Goal: Task Accomplishment & Management: Manage account settings

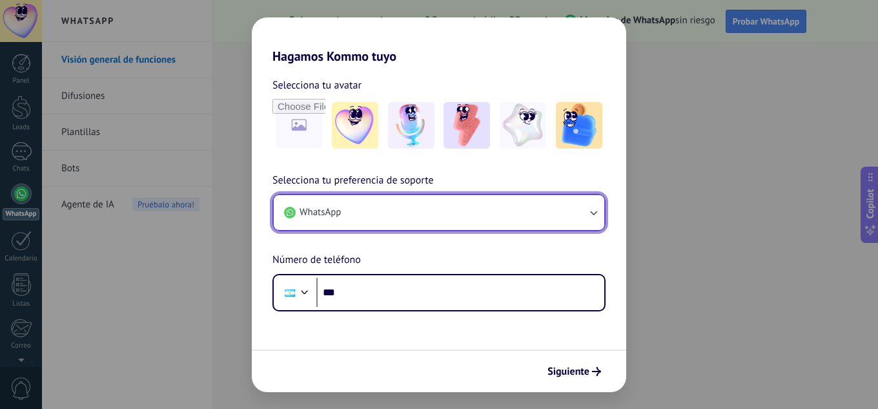
click at [387, 210] on button "WhatsApp" at bounding box center [439, 212] width 330 height 35
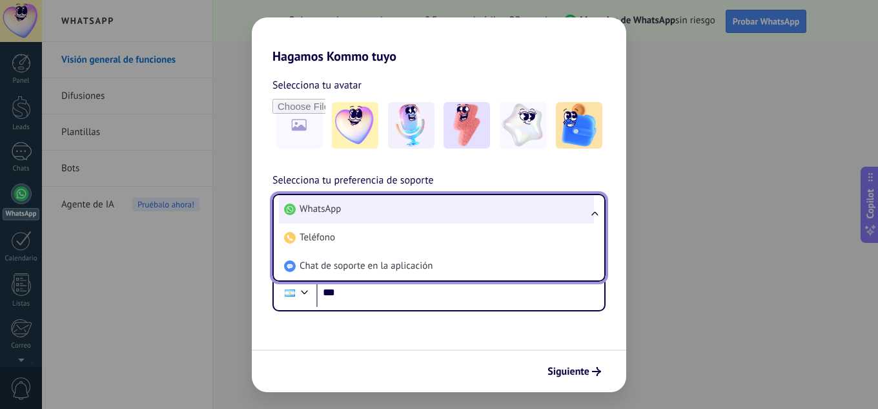
click at [386, 210] on li "WhatsApp" at bounding box center [436, 209] width 315 height 28
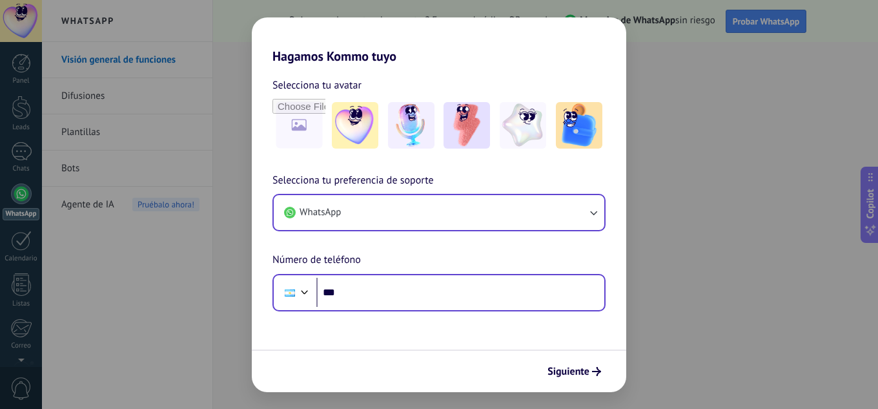
click at [385, 307] on div "Phone ***" at bounding box center [438, 292] width 333 height 37
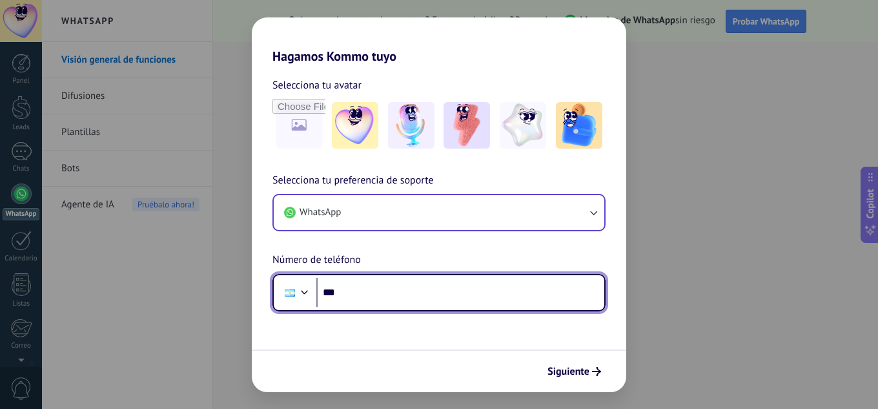
click at [393, 290] on input "***" at bounding box center [460, 293] width 288 height 30
type input "**********"
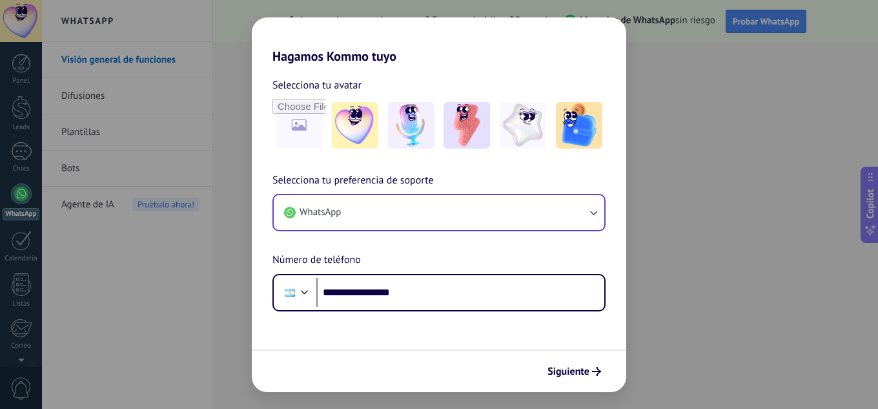
click at [560, 363] on button "Siguiente" at bounding box center [574, 371] width 65 height 22
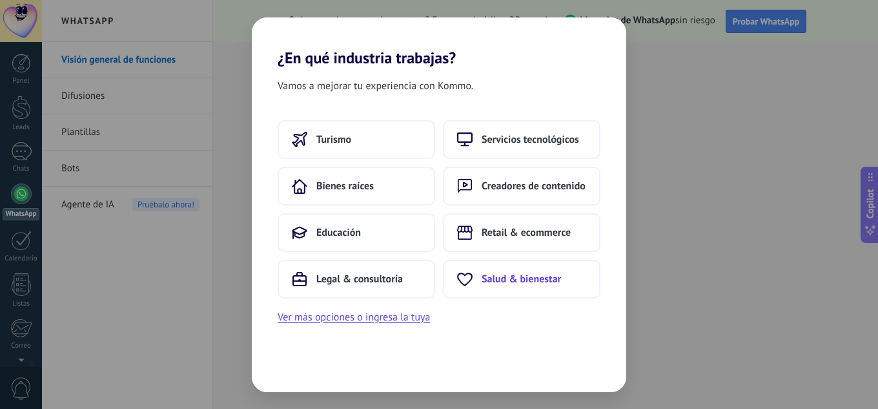
click at [537, 281] on span "Salud & bienestar" at bounding box center [521, 278] width 79 height 13
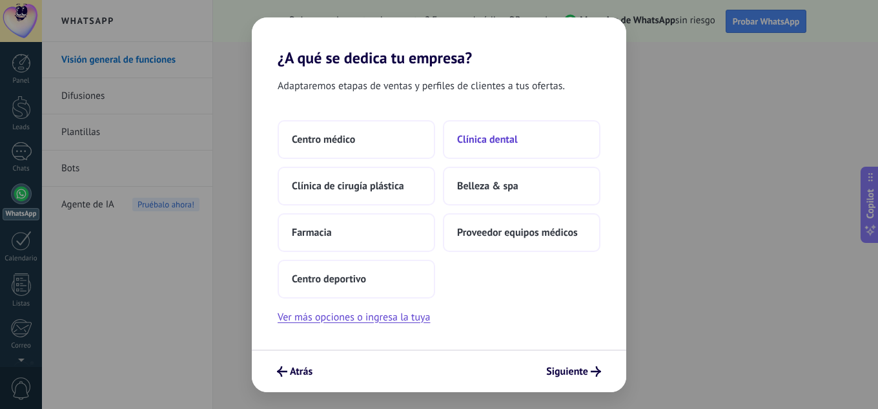
click at [500, 139] on span "Clínica dental" at bounding box center [487, 139] width 61 height 13
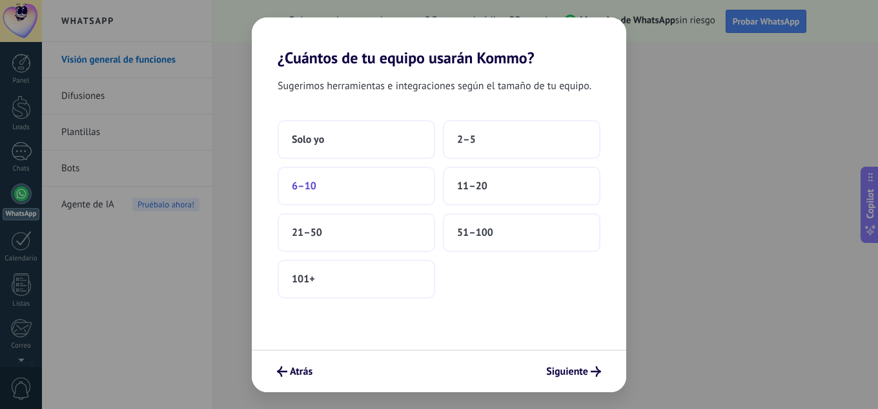
click at [303, 189] on span "6–10" at bounding box center [304, 185] width 25 height 13
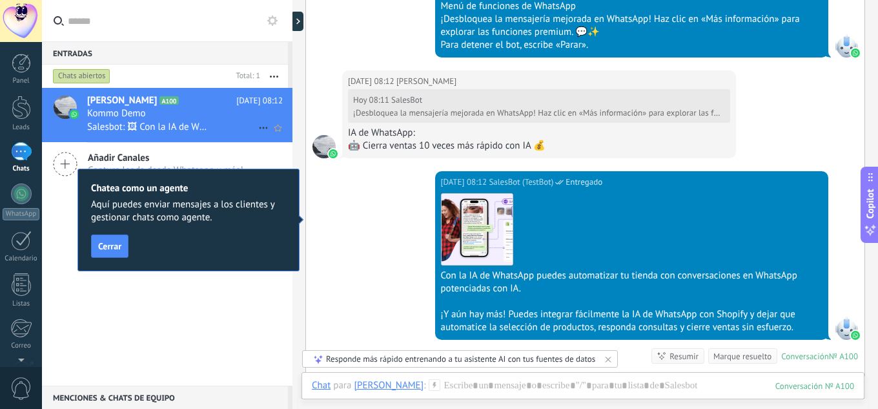
scroll to position [595, 0]
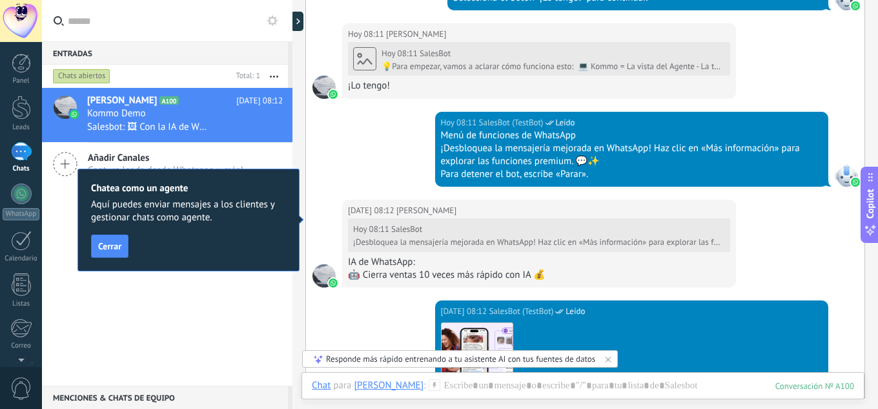
click at [125, 250] on button "Cerrar" at bounding box center [109, 245] width 37 height 23
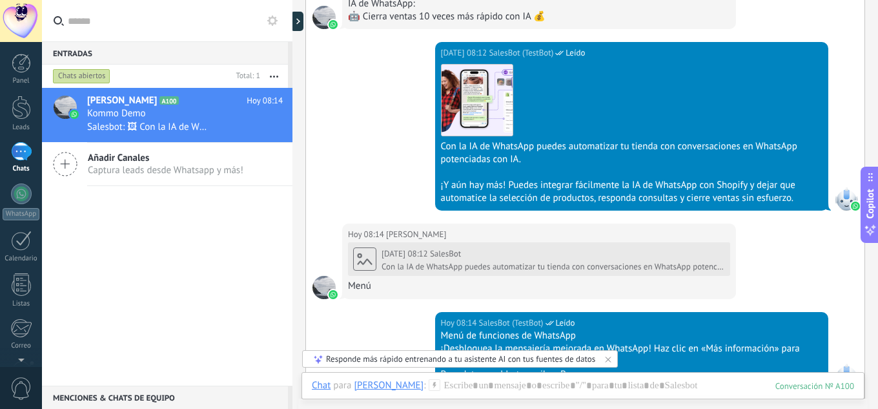
scroll to position [1376, 0]
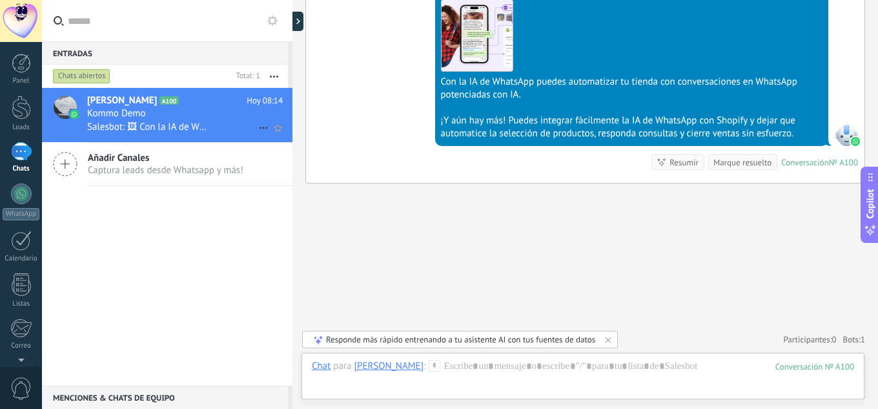
click at [85, 103] on div at bounding box center [64, 115] width 45 height 54
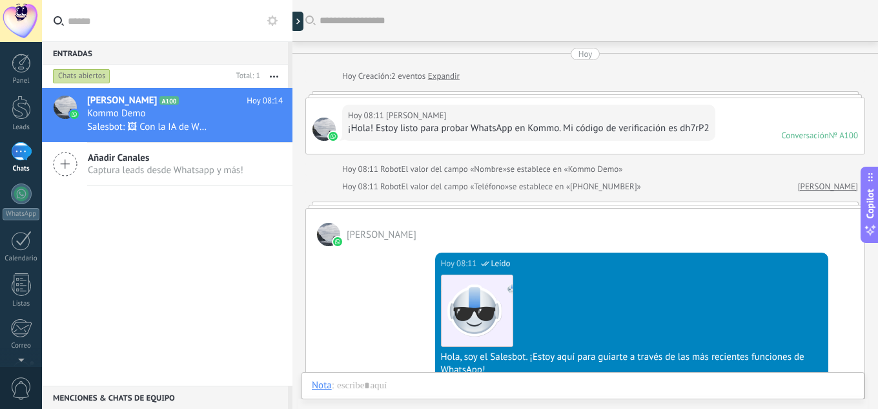
scroll to position [1252, 0]
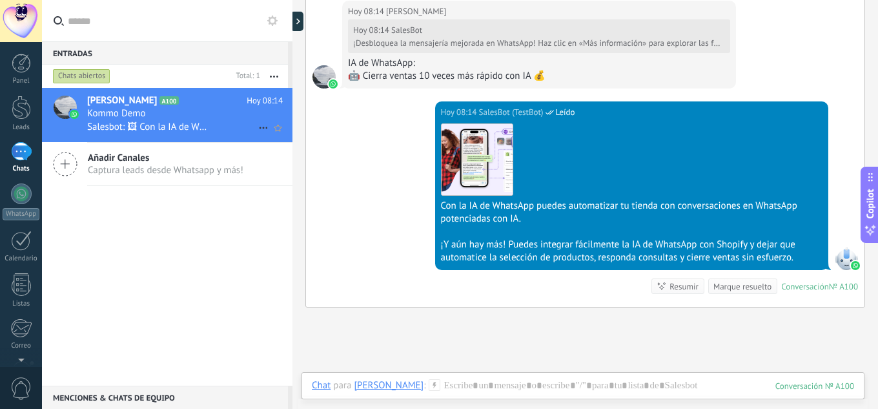
click at [77, 104] on div at bounding box center [64, 115] width 45 height 54
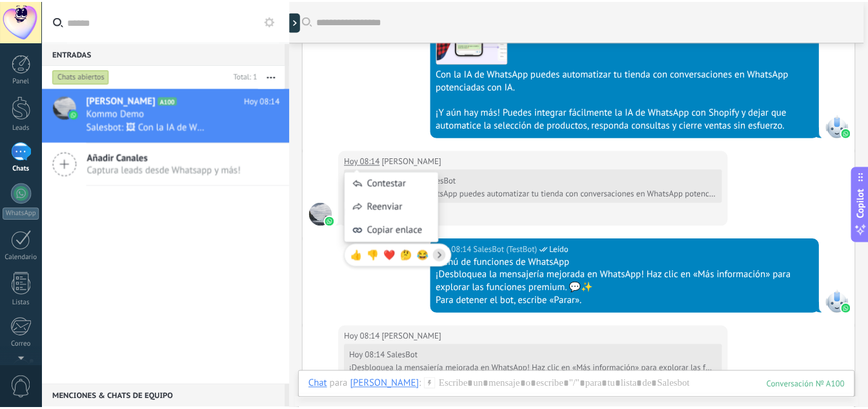
scroll to position [924, 0]
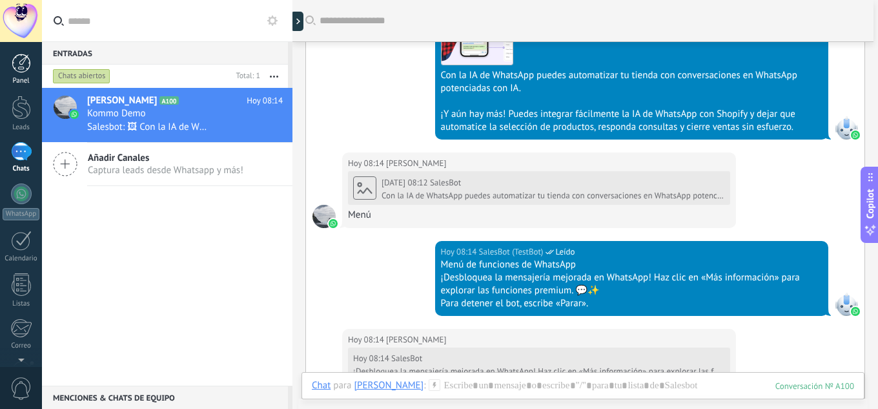
click at [21, 75] on link "Panel" at bounding box center [21, 70] width 42 height 32
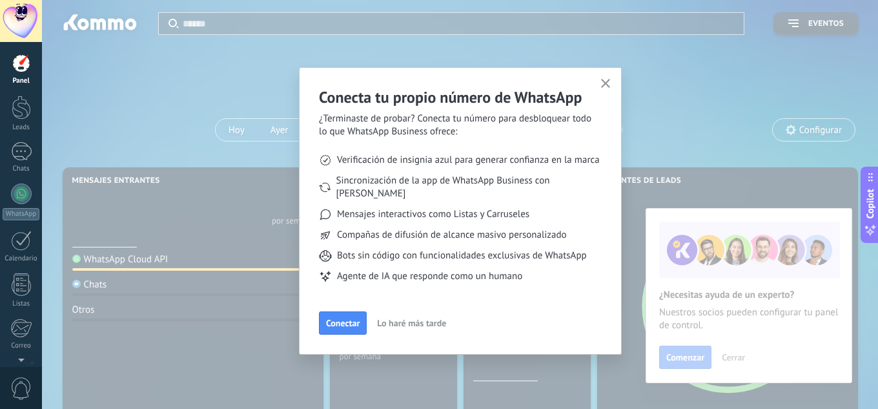
click at [598, 88] on button "button" at bounding box center [606, 84] width 16 height 17
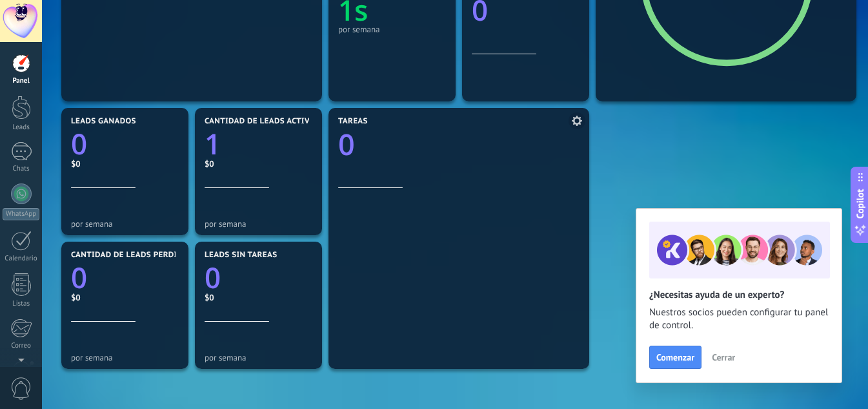
scroll to position [269, 0]
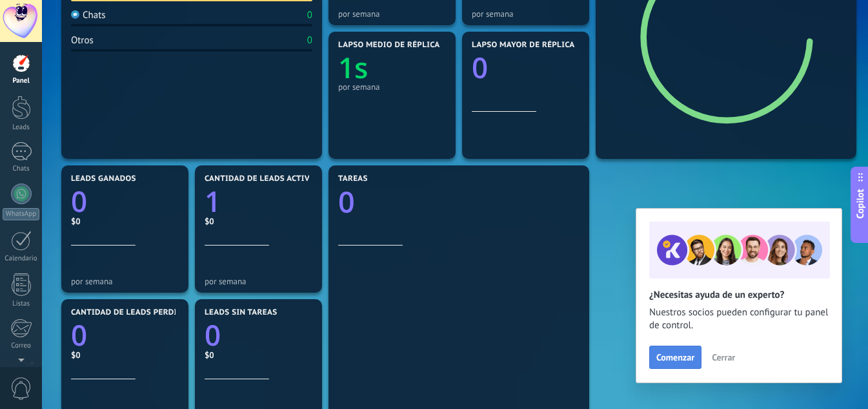
click at [683, 360] on span "Comenzar" at bounding box center [675, 356] width 38 height 9
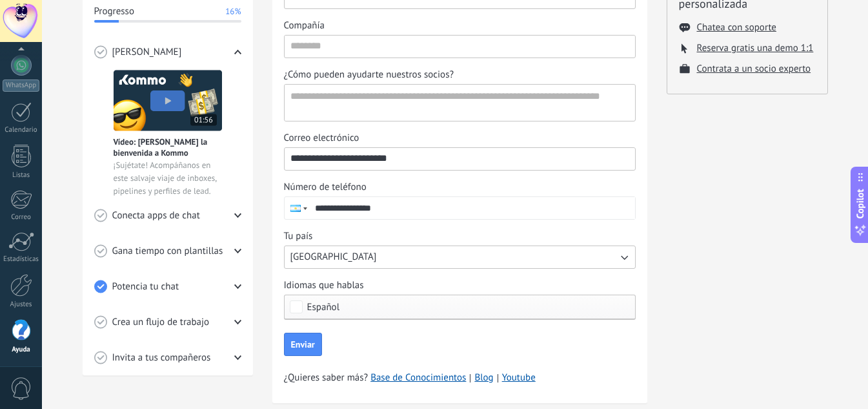
scroll to position [247, 0]
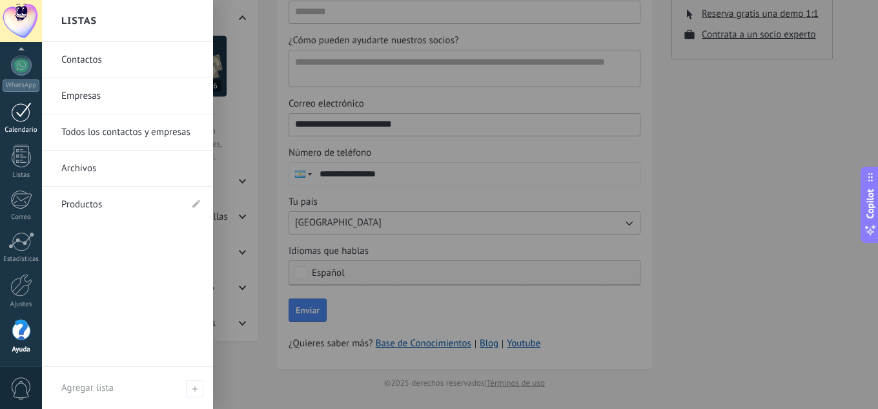
click at [17, 122] on link "Calendario" at bounding box center [21, 118] width 42 height 32
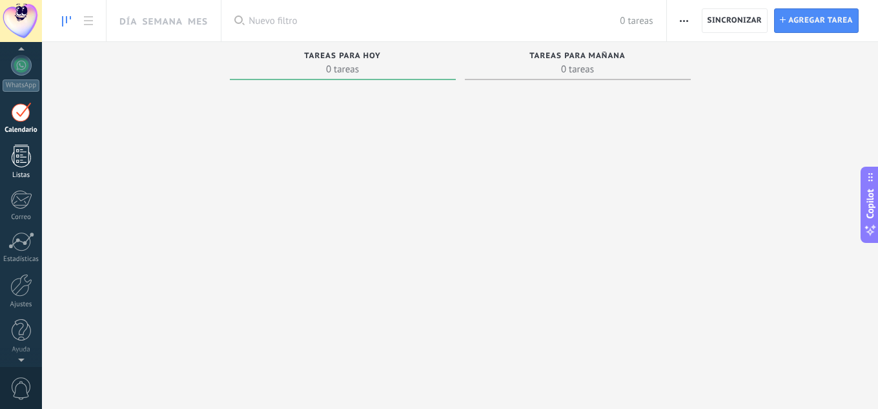
scroll to position [37, 0]
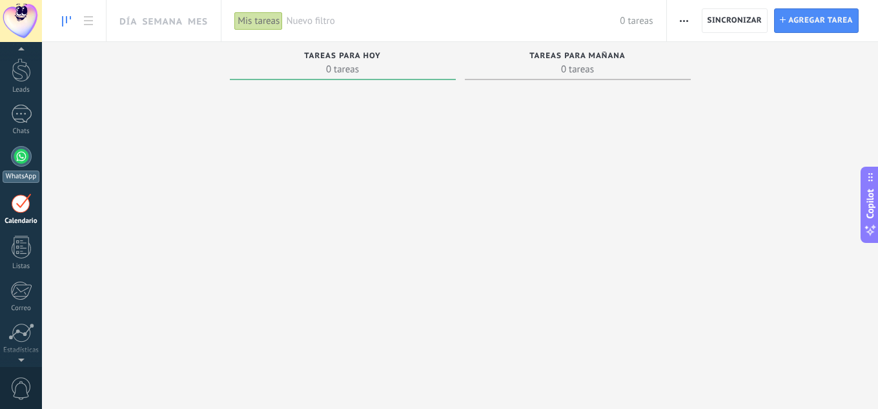
click at [18, 155] on div at bounding box center [21, 156] width 21 height 21
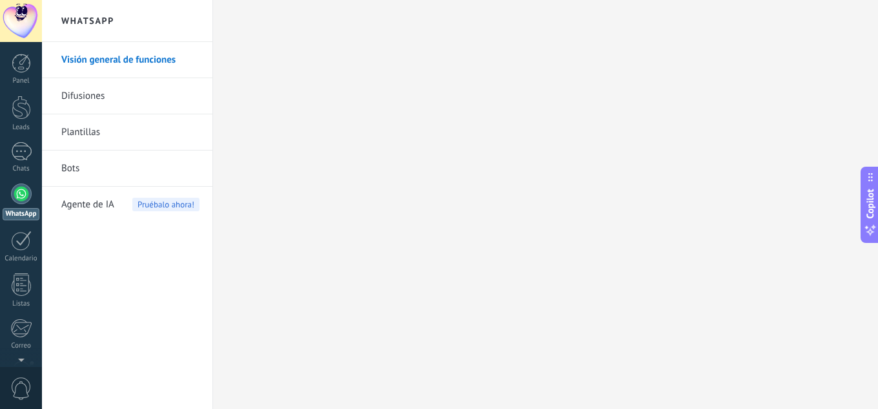
click at [125, 205] on div "Agente de IA Pruébalo ahora!" at bounding box center [130, 205] width 138 height 36
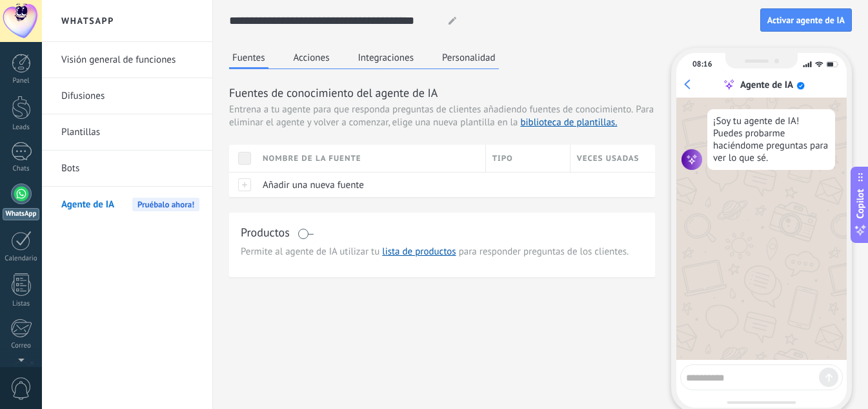
click at [309, 66] on button "Acciones" at bounding box center [311, 57] width 43 height 19
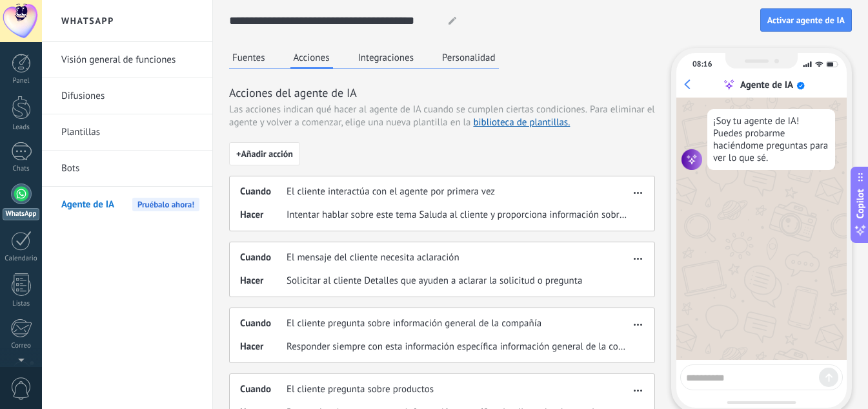
click at [378, 60] on button "Integraciones" at bounding box center [386, 57] width 63 height 19
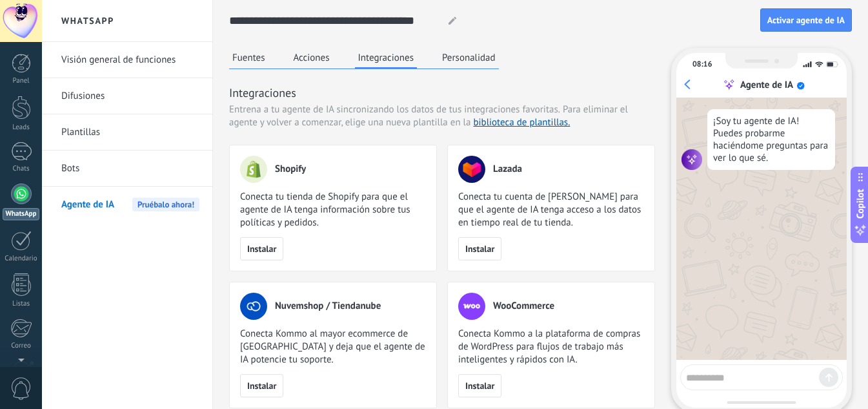
click at [329, 57] on button "Acciones" at bounding box center [311, 57] width 43 height 19
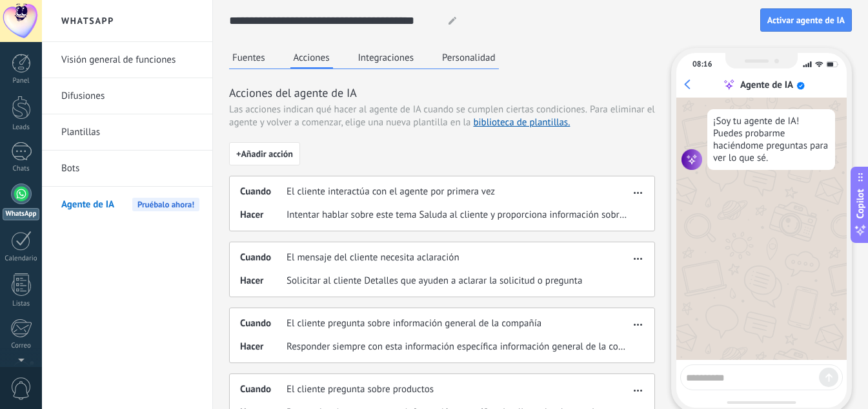
click at [267, 57] on button "Fuentes" at bounding box center [248, 57] width 39 height 19
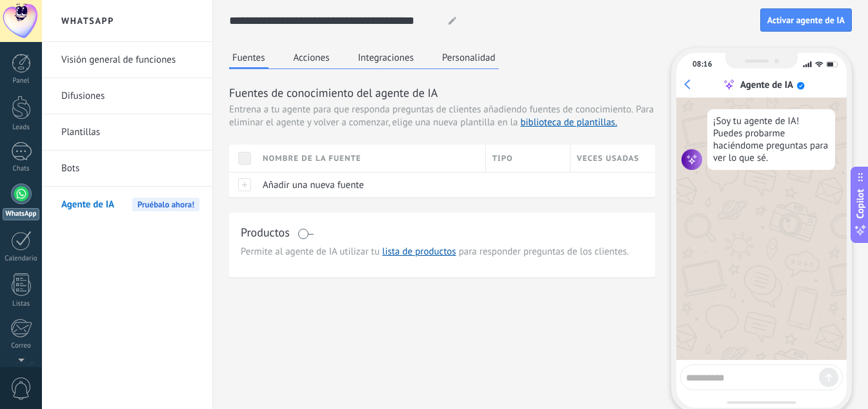
click at [386, 65] on button "Integraciones" at bounding box center [386, 57] width 63 height 19
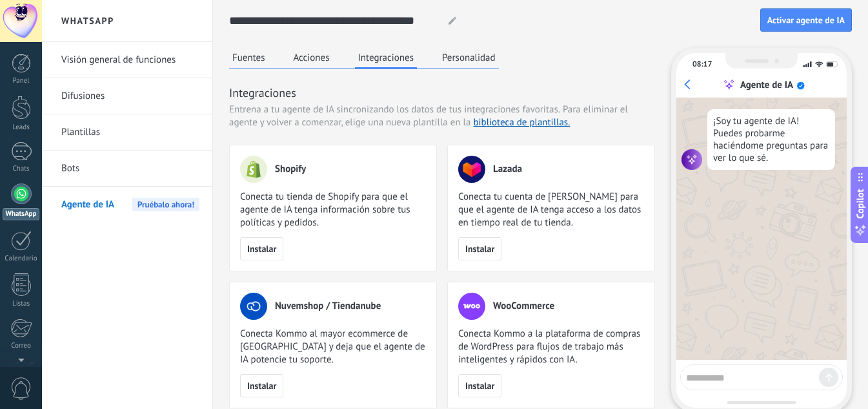
click at [73, 178] on link "Bots" at bounding box center [130, 168] width 138 height 36
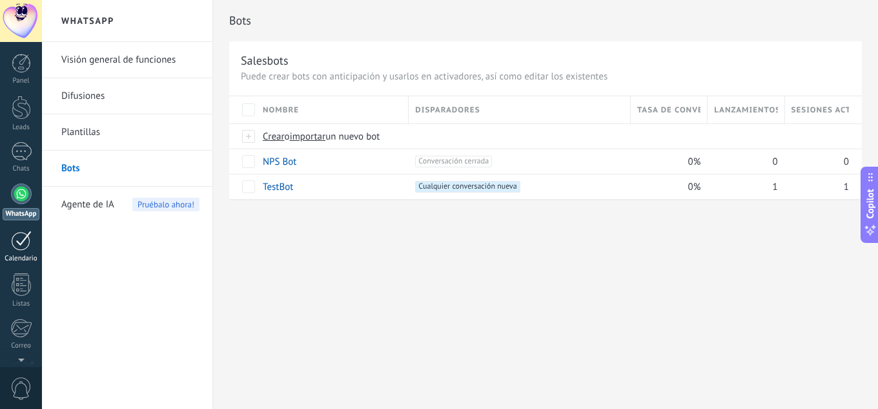
click at [17, 254] on div "Calendario" at bounding box center [21, 258] width 37 height 8
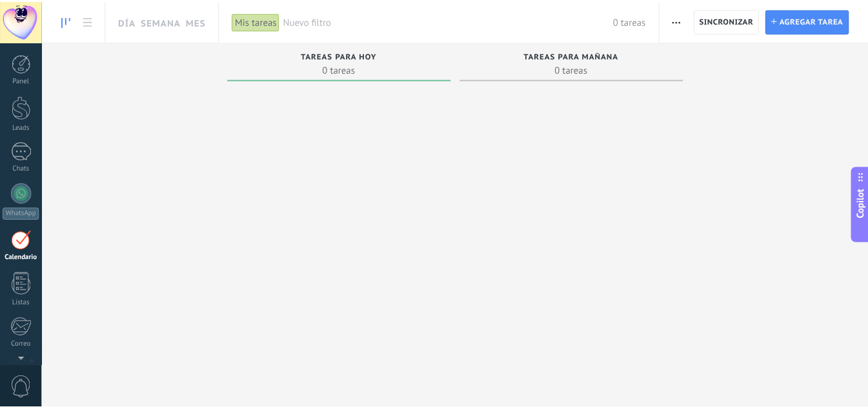
scroll to position [128, 0]
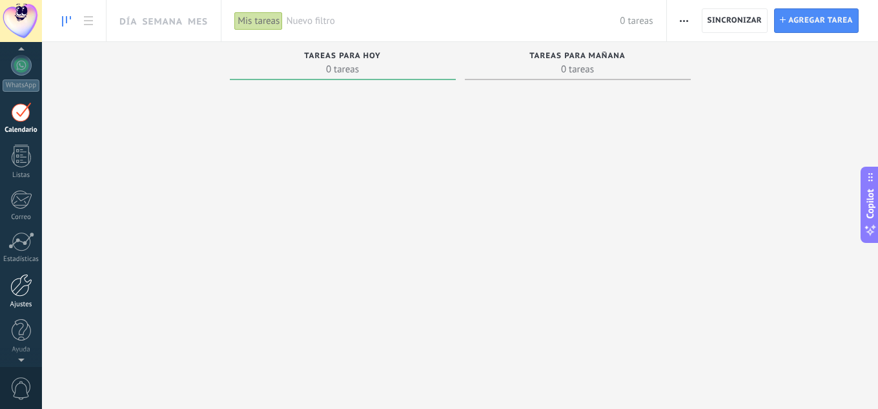
click at [12, 288] on div at bounding box center [21, 285] width 22 height 23
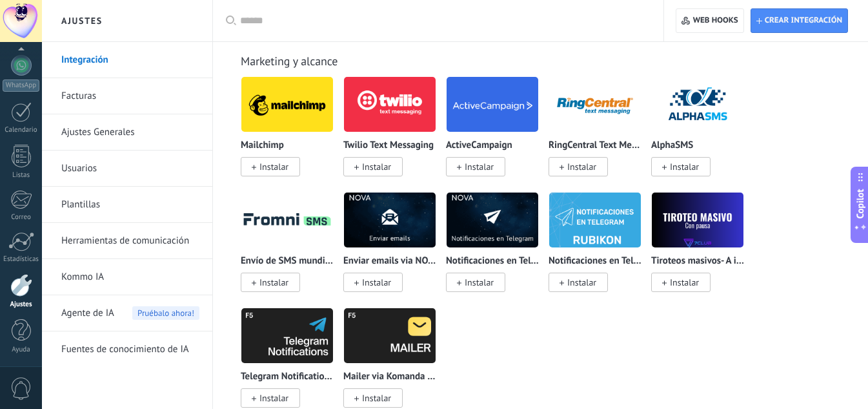
scroll to position [2582, 0]
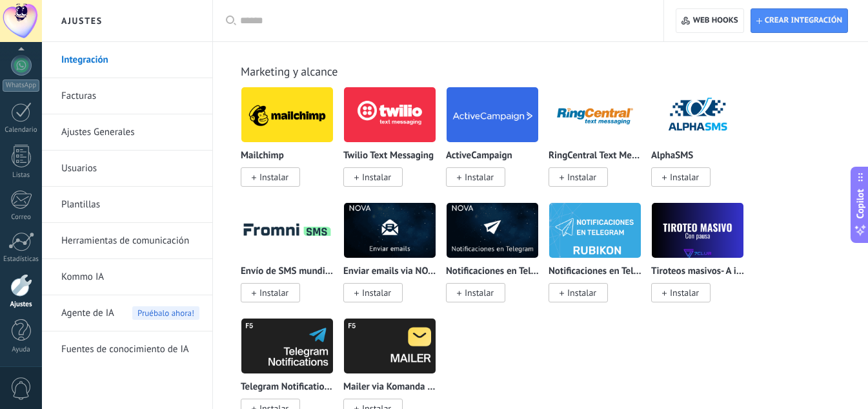
click at [142, 238] on link "Herramientas de comunicación" at bounding box center [130, 241] width 138 height 36
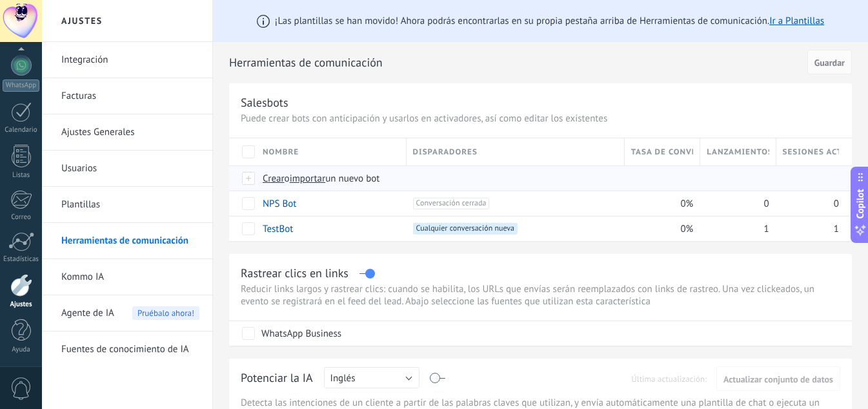
click at [326, 175] on span "importar" at bounding box center [308, 178] width 36 height 12
click at [0, 0] on input "importar un nuevo bot" at bounding box center [0, 0] width 0 height 0
click at [278, 176] on span "Crear" at bounding box center [274, 178] width 22 height 12
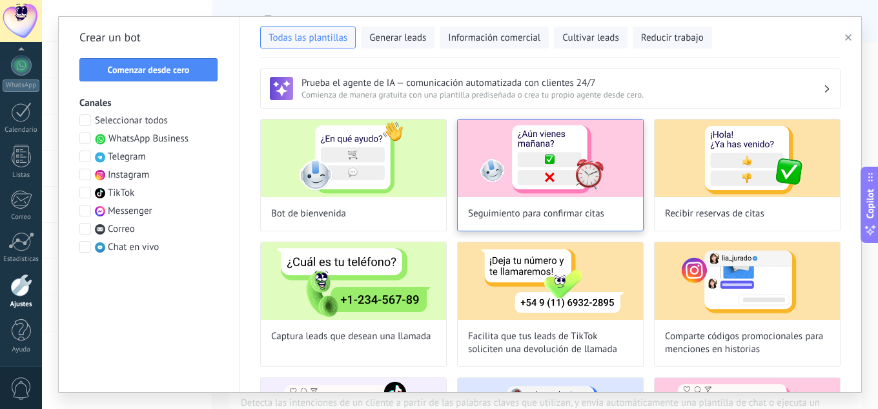
click at [518, 210] on span "Seguimiento para confirmar citas" at bounding box center [536, 213] width 136 height 13
type input "**********"
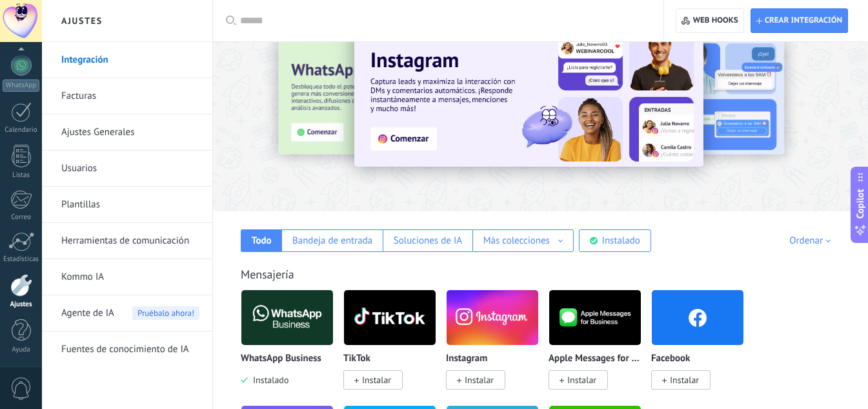
scroll to position [65, 0]
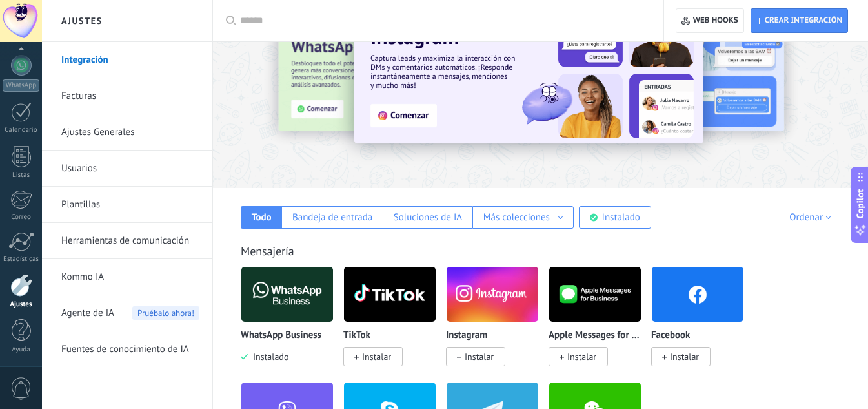
click at [102, 309] on span "Agente de IA" at bounding box center [87, 313] width 53 height 36
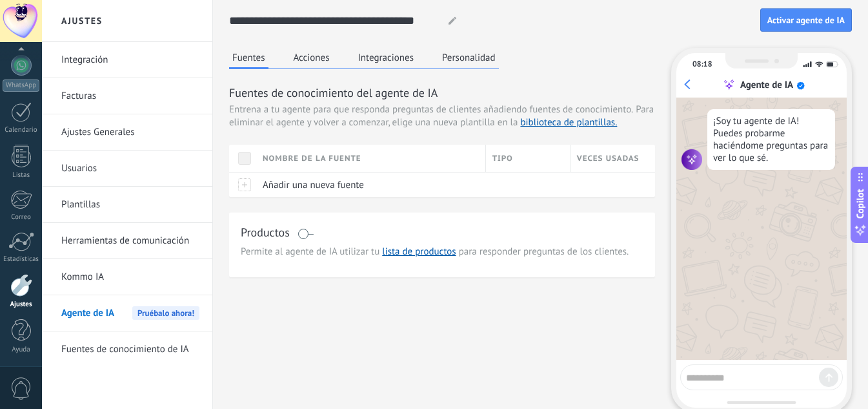
click at [111, 57] on link "Integración" at bounding box center [130, 60] width 138 height 36
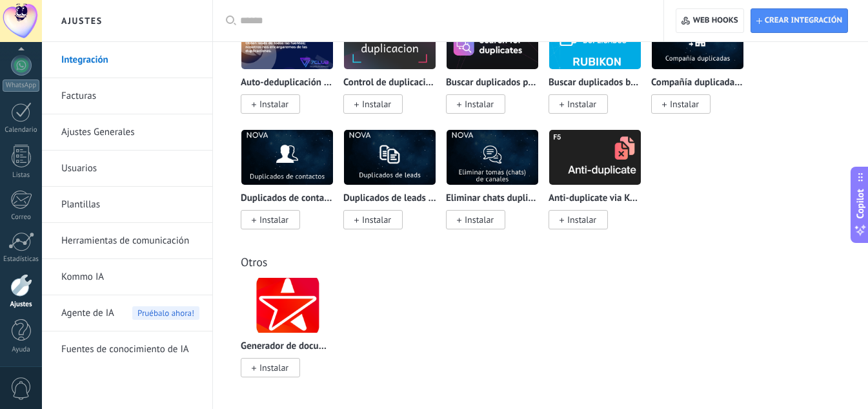
scroll to position [5775, 0]
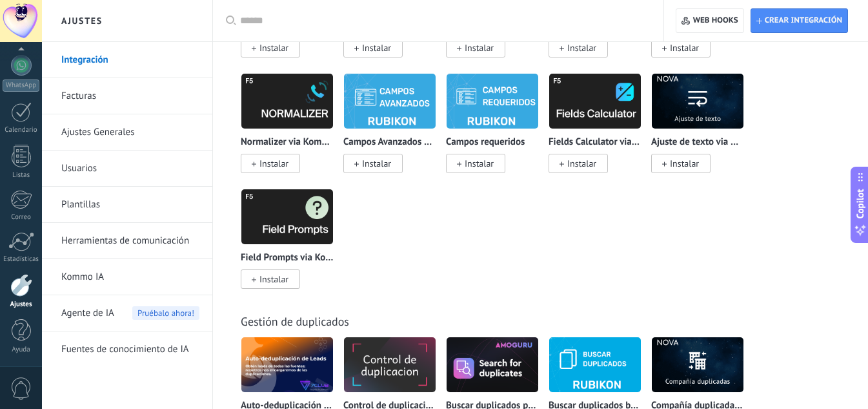
click at [101, 274] on link "Kommo IA" at bounding box center [130, 277] width 138 height 36
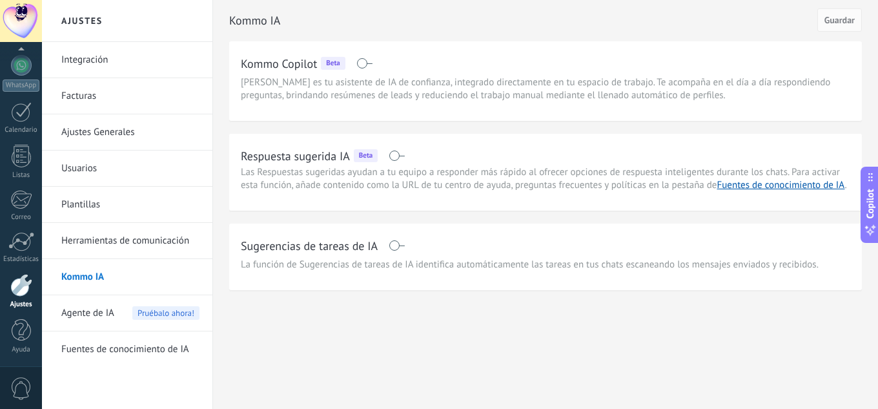
click at [100, 309] on span "Agente de IA" at bounding box center [87, 313] width 53 height 36
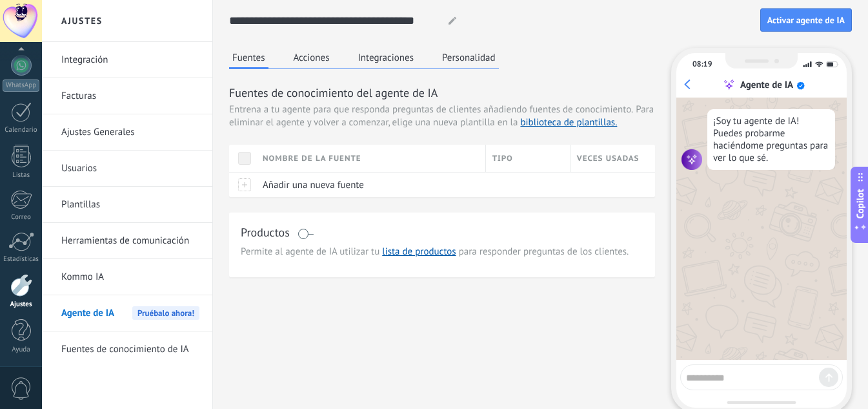
click at [293, 63] on button "Acciones" at bounding box center [311, 57] width 43 height 19
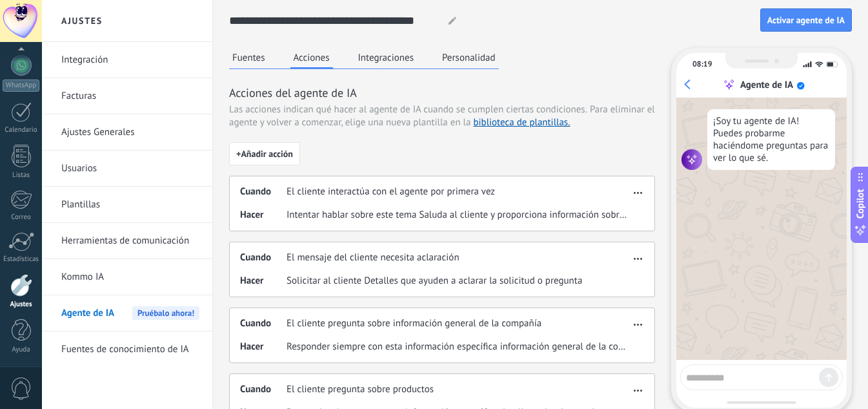
click at [407, 59] on button "Integraciones" at bounding box center [386, 57] width 63 height 19
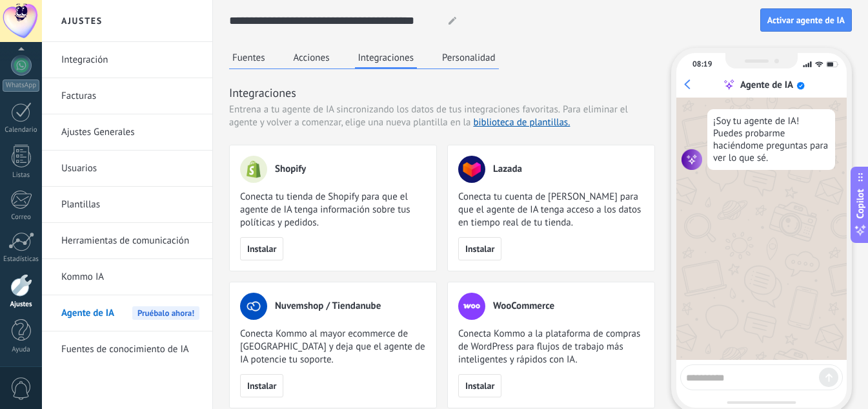
click at [485, 61] on button "Personalidad" at bounding box center [469, 57] width 60 height 19
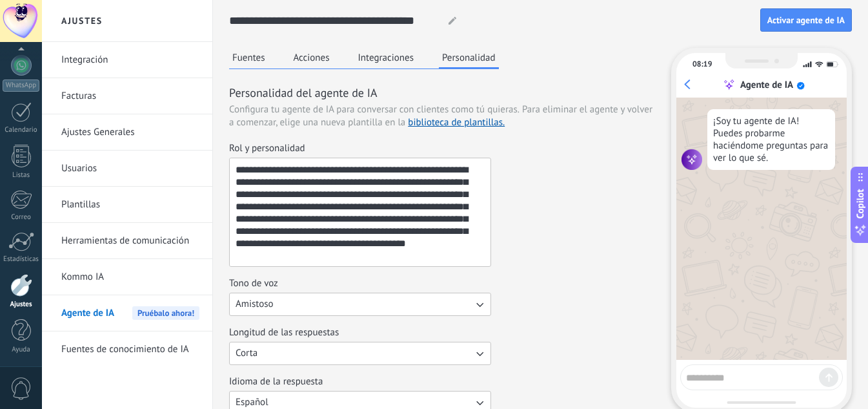
click at [303, 48] on button "Acciones" at bounding box center [311, 57] width 43 height 19
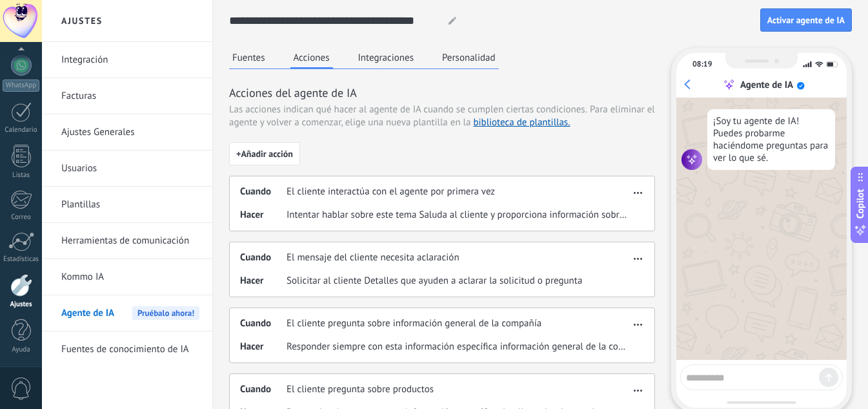
click at [259, 53] on button "Fuentes" at bounding box center [248, 57] width 39 height 19
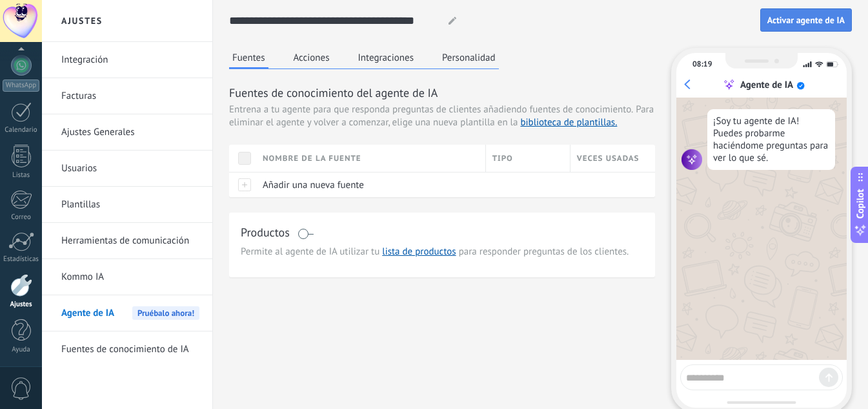
click at [797, 25] on span "Activar agente de IA" at bounding box center [806, 19] width 77 height 9
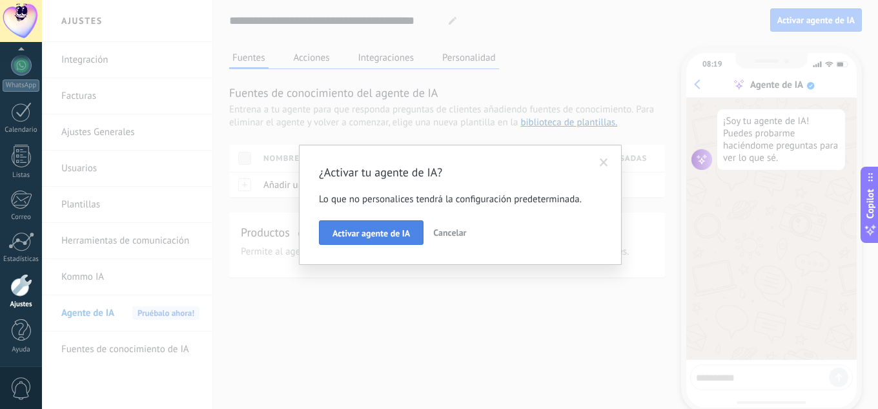
click at [377, 229] on span "Activar agente de IA" at bounding box center [370, 233] width 77 height 9
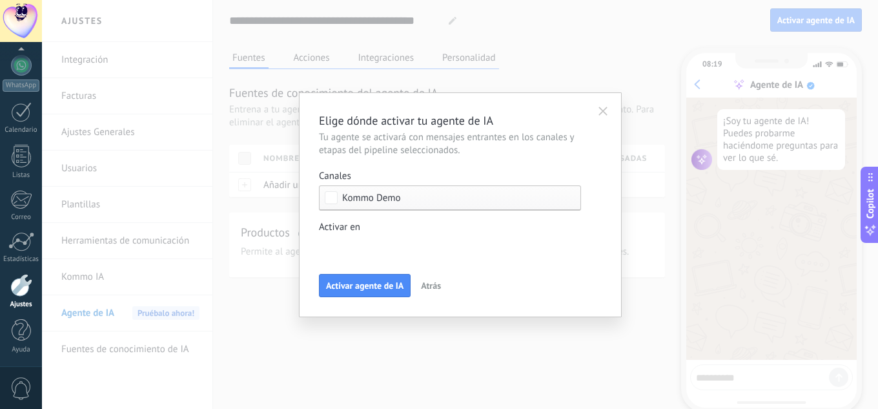
click at [380, 196] on span "Kommo Demo" at bounding box center [371, 198] width 59 height 10
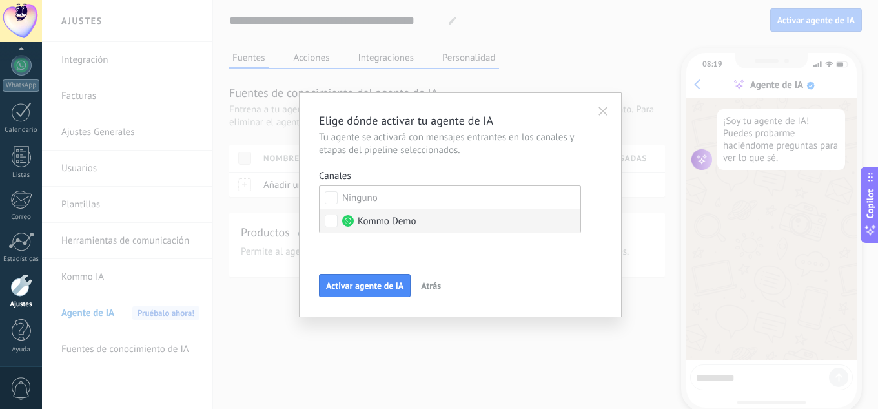
click at [383, 219] on span "Kommo Demo" at bounding box center [387, 221] width 59 height 13
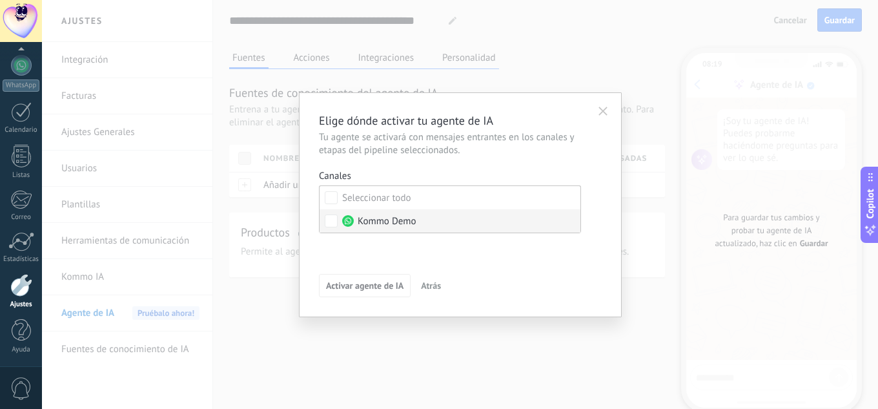
click at [360, 218] on span "Kommo Demo" at bounding box center [387, 221] width 59 height 13
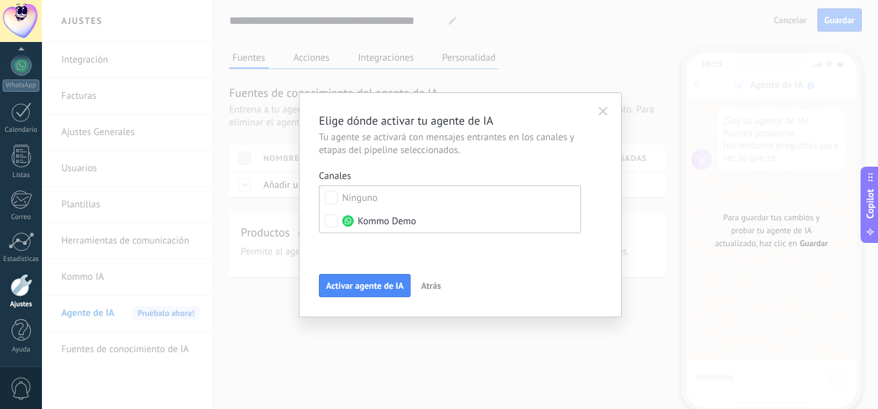
click at [351, 264] on div "Elige dónde activar tu agente de IA Tu agente se activará con mensajes entrante…" at bounding box center [460, 204] width 283 height 185
click at [0, 0] on div "Nueva consulta Cualificado Especialista asignado Cita confirmada Tratamiento in…" at bounding box center [0, 0] width 0 height 0
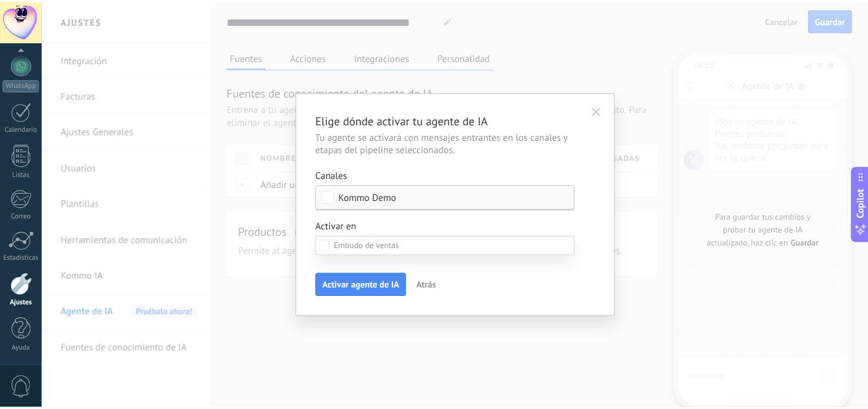
scroll to position [132, 0]
click at [378, 281] on div "Nueva consulta Cualificado Especialista asignado Cita confirmada Tratamiento in…" at bounding box center [450, 319] width 262 height 167
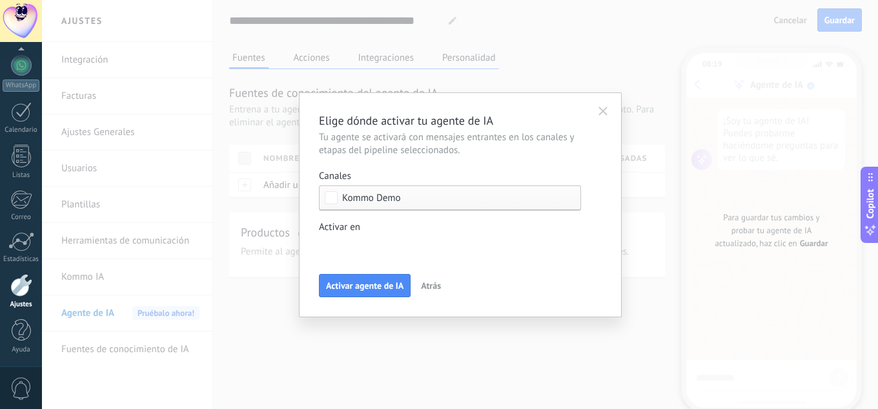
click at [603, 113] on icon "button" at bounding box center [602, 111] width 9 height 9
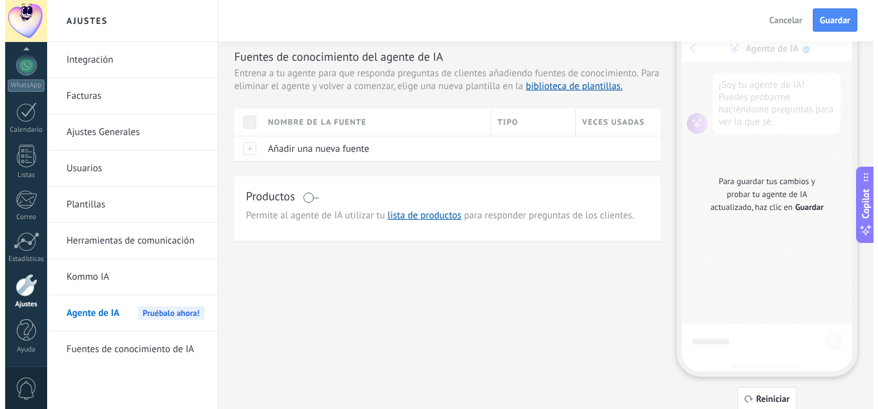
scroll to position [15, 0]
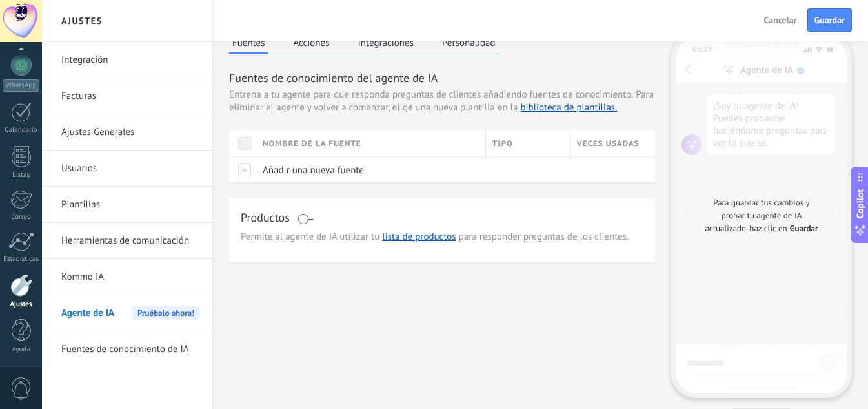
click at [93, 48] on link "Integración" at bounding box center [130, 60] width 138 height 36
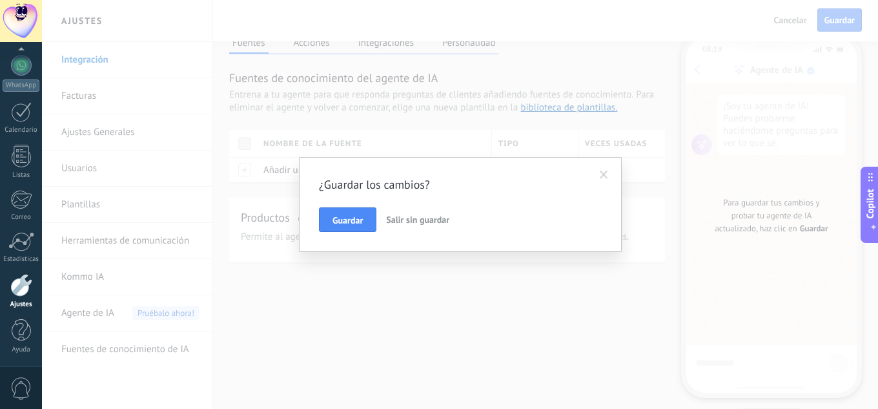
click at [404, 216] on span "Salir sin guardar" at bounding box center [417, 220] width 63 height 12
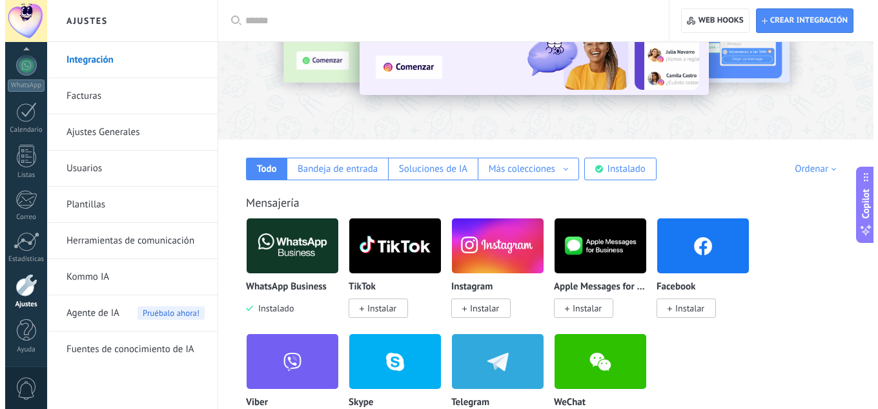
scroll to position [258, 0]
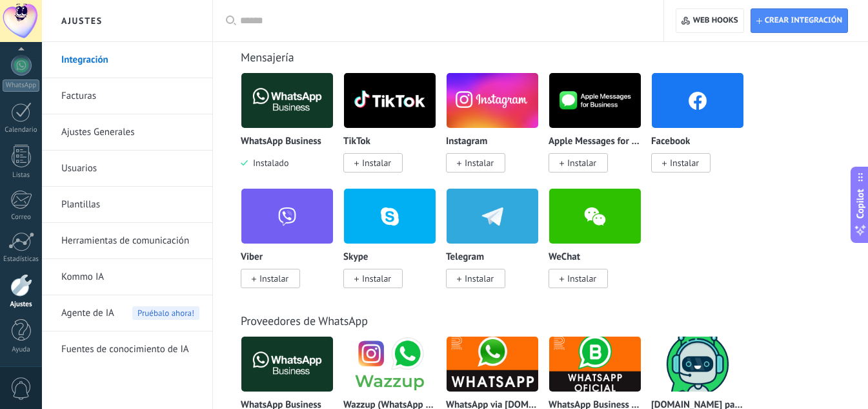
click at [274, 133] on div "WhatsApp Business Instalado" at bounding box center [287, 120] width 93 height 97
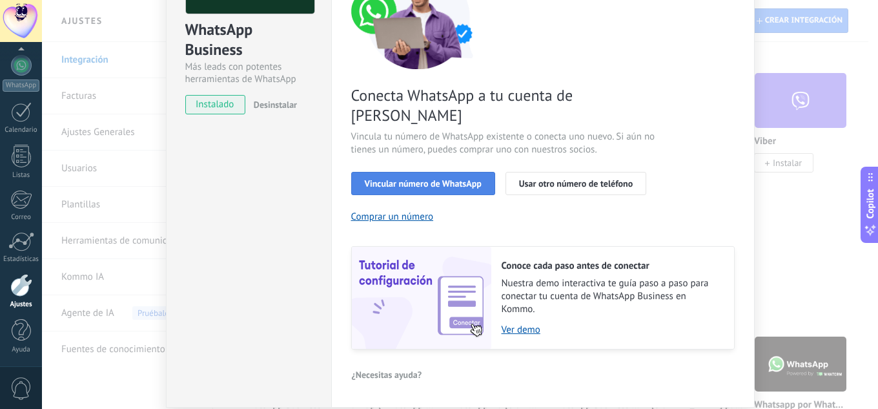
scroll to position [165, 0]
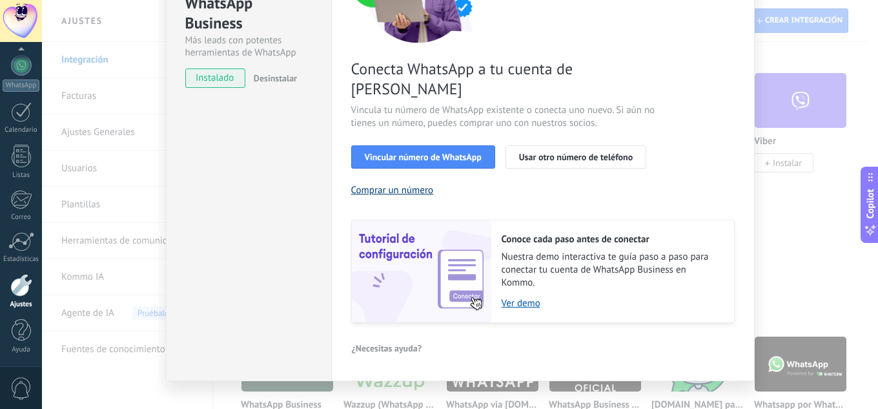
click at [394, 184] on button "Comprar un número" at bounding box center [392, 190] width 83 height 12
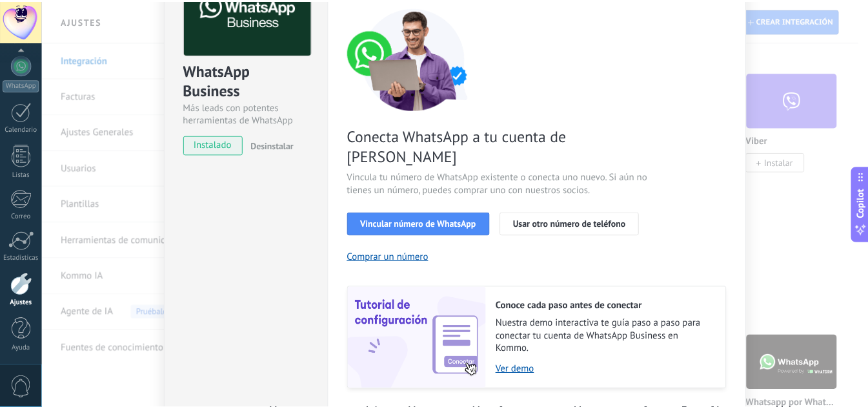
scroll to position [0, 0]
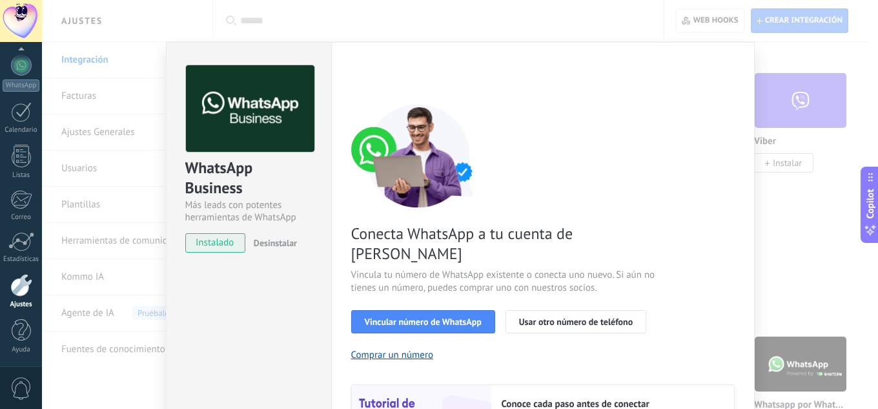
click at [857, 227] on div "WhatsApp Business Más leads con potentes herramientas de WhatsApp instalado Des…" at bounding box center [460, 204] width 836 height 409
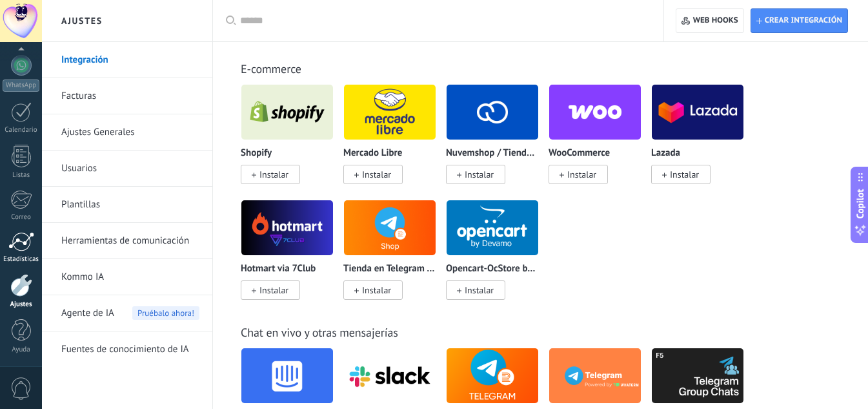
scroll to position [775, 0]
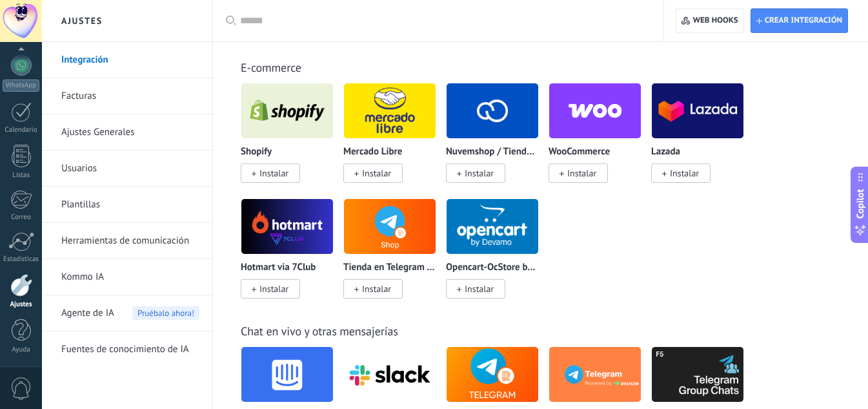
click at [96, 384] on div "Integración Facturas Ajustes Generales Usuarios Plantillas Herramientas de comu…" at bounding box center [127, 225] width 170 height 367
